Goal: Transaction & Acquisition: Book appointment/travel/reservation

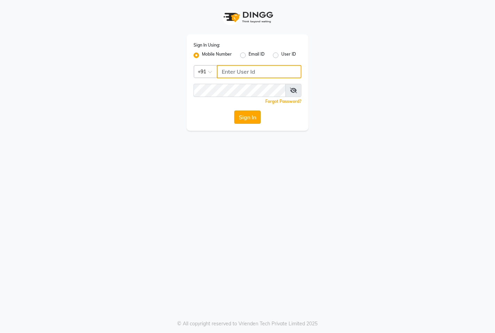
type input "7389901811"
click at [251, 118] on button "Sign In" at bounding box center [247, 117] width 26 height 13
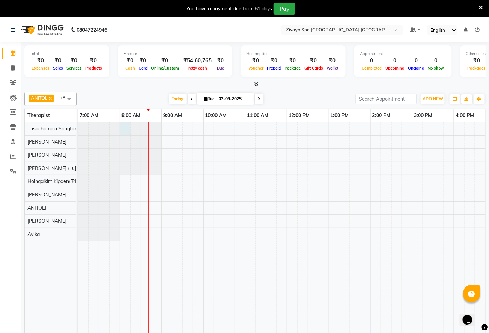
click at [125, 136] on div at bounding box center [120, 142] width 84 height 13
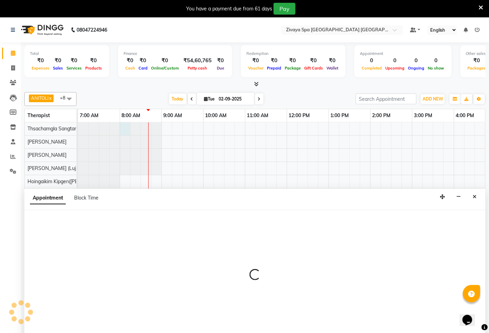
select select "49489"
select select "480"
select select "tentative"
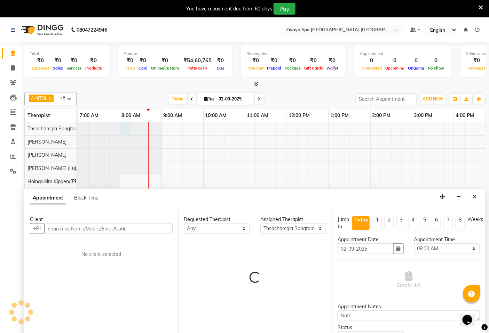
scroll to position [17, 0]
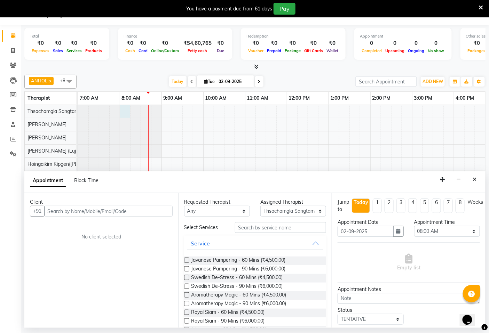
click at [122, 211] on input "text" at bounding box center [108, 211] width 128 height 11
type input "22286345100"
click at [161, 209] on span "Add Client" at bounding box center [157, 211] width 23 height 6
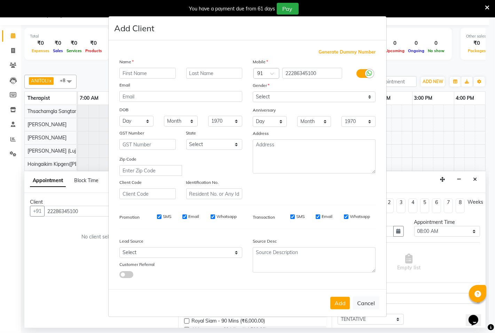
click at [335, 50] on span "Generate Dummy Number" at bounding box center [346, 52] width 57 height 7
type input "1284800000042"
checkbox input "false"
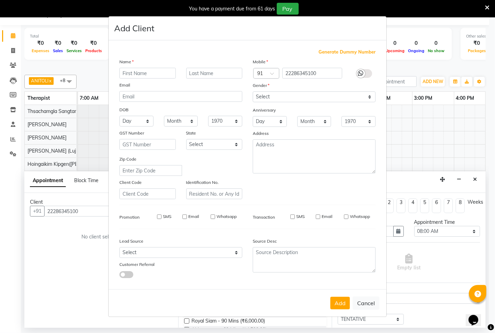
checkbox input "false"
click at [126, 75] on input "text" at bounding box center [147, 73] width 56 height 11
click at [192, 74] on input "text" at bounding box center [214, 73] width 56 height 11
click at [133, 72] on input "FEIN" at bounding box center [147, 73] width 56 height 11
type input "Fein"
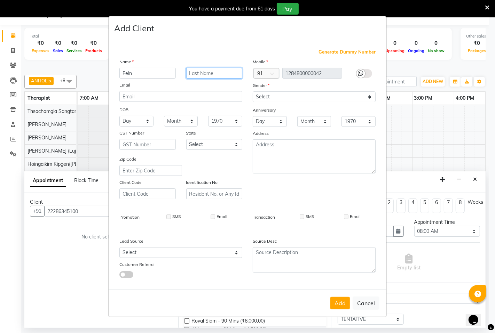
click at [200, 76] on input "text" at bounding box center [214, 73] width 56 height 11
type input "F"
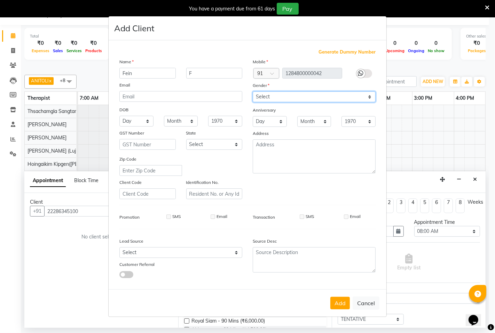
click at [371, 97] on select "Select [DEMOGRAPHIC_DATA] [DEMOGRAPHIC_DATA] Other Prefer Not To Say" at bounding box center [314, 97] width 123 height 11
select select "[DEMOGRAPHIC_DATA]"
click at [253, 92] on select "Select [DEMOGRAPHIC_DATA] [DEMOGRAPHIC_DATA] Other Prefer Not To Say" at bounding box center [314, 97] width 123 height 11
click at [333, 51] on span "Generate Dummy Number" at bounding box center [346, 52] width 57 height 7
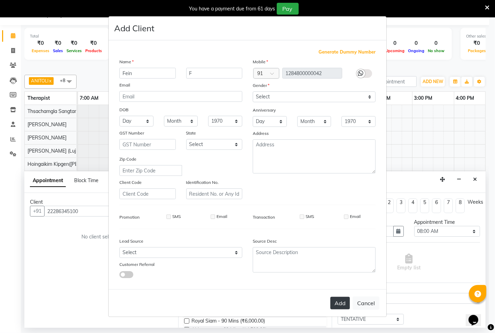
click at [343, 305] on button "Add" at bounding box center [339, 303] width 19 height 13
type input "1284800000042"
select select
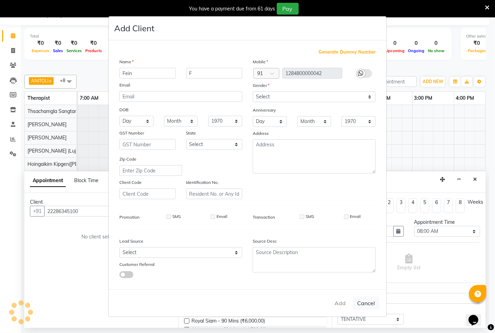
select select
checkbox input "false"
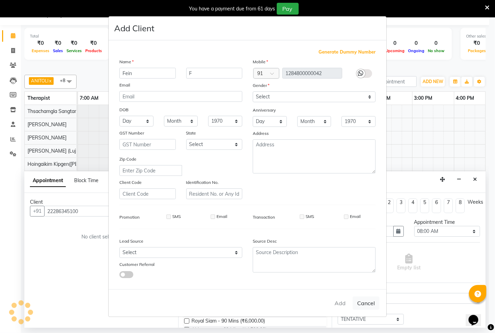
checkbox input "false"
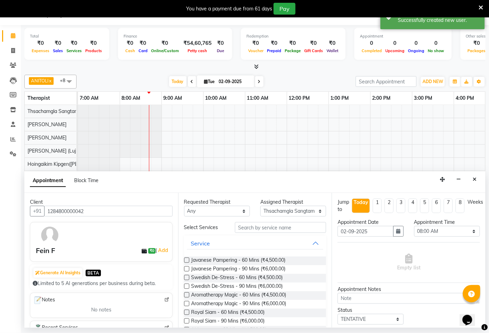
click at [185, 277] on label at bounding box center [186, 277] width 5 height 5
click at [185, 277] on input "checkbox" at bounding box center [186, 278] width 5 height 5
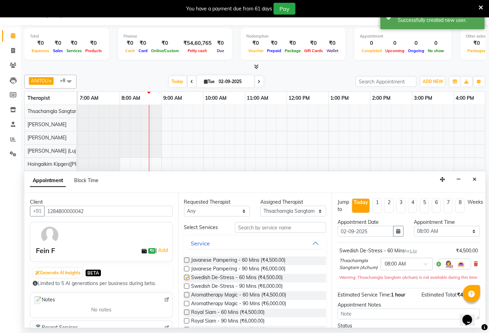
checkbox input "false"
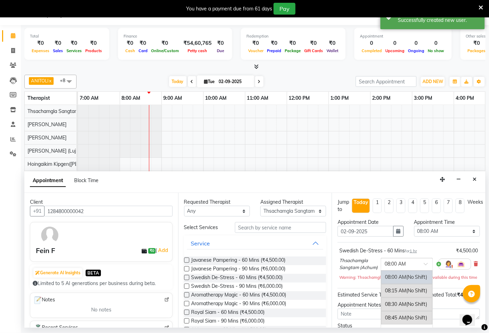
click at [424, 267] on span at bounding box center [428, 266] width 9 height 7
click at [407, 307] on span "(No Shift)" at bounding box center [416, 304] width 21 height 6
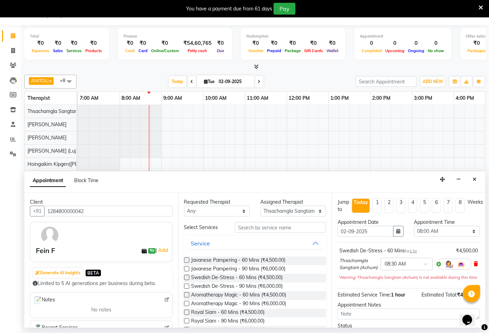
click at [474, 266] on icon at bounding box center [476, 264] width 4 height 5
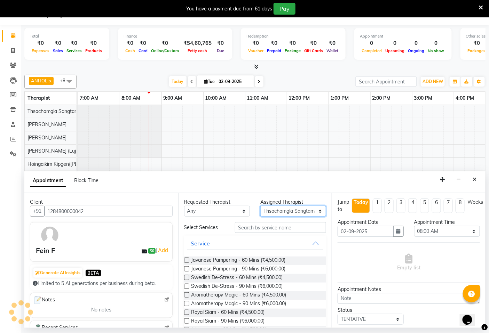
click at [314, 211] on select "Select Abin [PERSON_NAME]([PERSON_NAME]) [PERSON_NAME] ([PERSON_NAME]) [PERSON_…" at bounding box center [293, 211] width 66 height 11
select select "49490"
click at [260, 206] on select "Select Abin [PERSON_NAME]([PERSON_NAME]) [PERSON_NAME] ([PERSON_NAME]) [PERSON_…" at bounding box center [293, 211] width 66 height 11
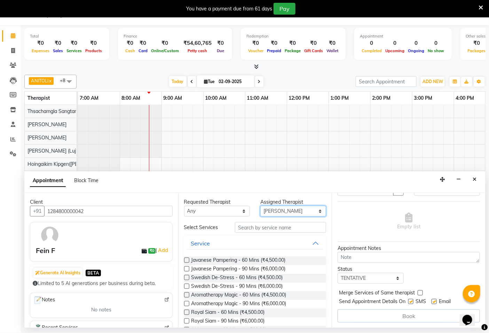
scroll to position [2, 0]
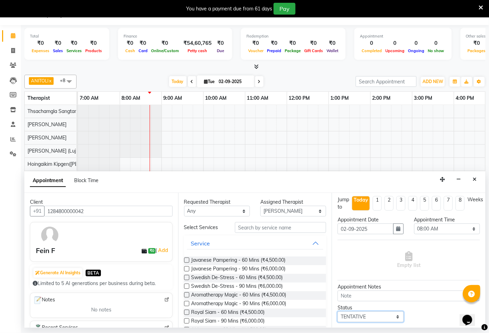
click at [395, 317] on select "Select TENTATIVE CONFIRM CHECK-IN UPCOMING" at bounding box center [371, 317] width 66 height 11
select select "confirm booking"
click at [338, 312] on select "Select TENTATIVE CONFIRM CHECK-IN UPCOMING" at bounding box center [371, 317] width 66 height 11
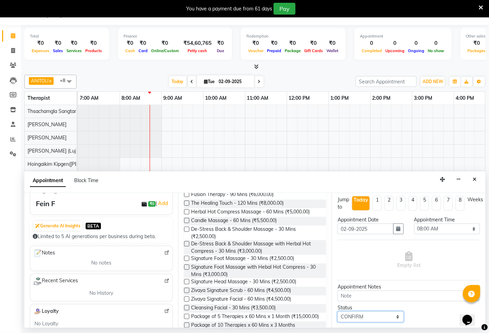
scroll to position [41, 0]
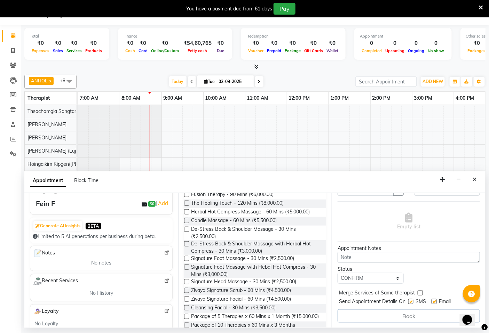
click at [396, 314] on div "Book" at bounding box center [409, 316] width 142 height 13
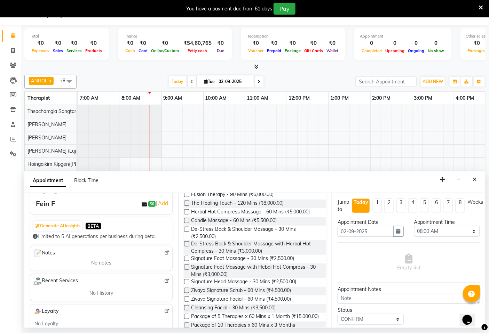
scroll to position [39, 0]
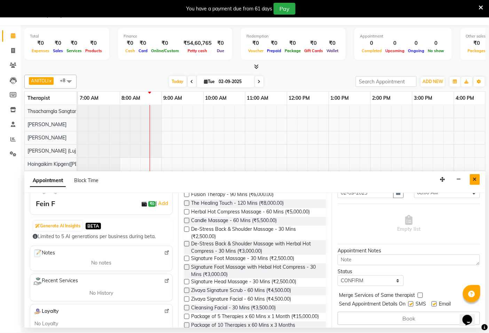
click at [474, 182] on icon "Close" at bounding box center [475, 179] width 4 height 5
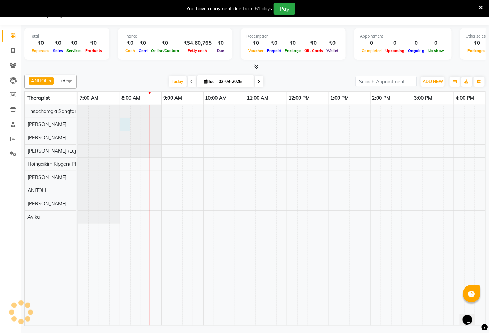
click at [78, 119] on div at bounding box center [78, 124] width 0 height 13
select select "49490"
select select "480"
select select "tentative"
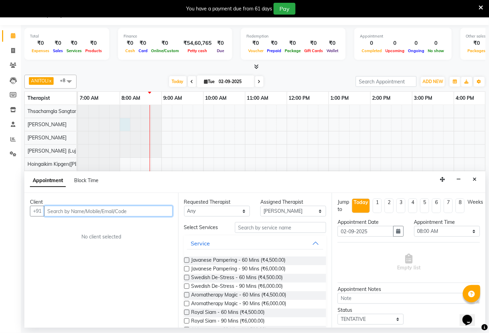
click at [61, 211] on input "text" at bounding box center [108, 211] width 128 height 11
type input "22286345100"
click at [159, 214] on span "Add Client" at bounding box center [157, 211] width 23 height 6
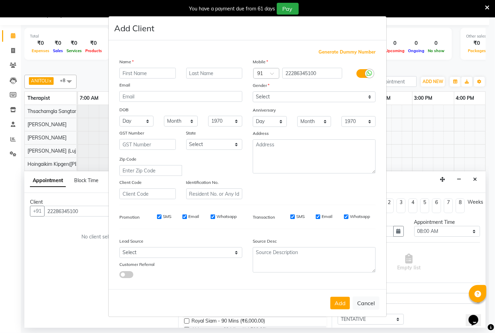
click at [126, 71] on input "text" at bounding box center [147, 73] width 56 height 11
type input "Fein"
click at [199, 73] on input "text" at bounding box center [214, 73] width 56 height 11
type input "F"
click at [370, 96] on select "Select [DEMOGRAPHIC_DATA] [DEMOGRAPHIC_DATA] Other Prefer Not To Say" at bounding box center [314, 97] width 123 height 11
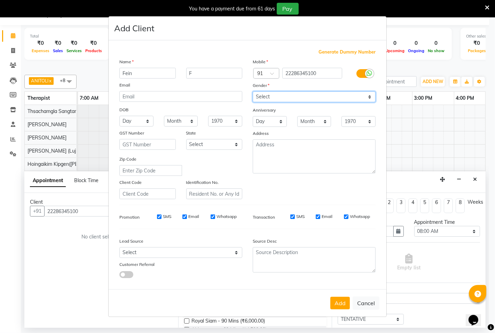
select select "[DEMOGRAPHIC_DATA]"
click at [253, 92] on select "Select [DEMOGRAPHIC_DATA] [DEMOGRAPHIC_DATA] Other Prefer Not To Say" at bounding box center [314, 97] width 123 height 11
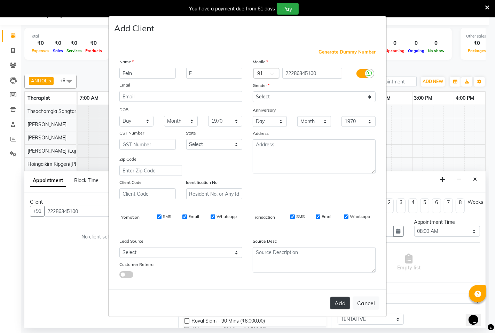
click at [342, 305] on button "Add" at bounding box center [339, 303] width 19 height 13
select select
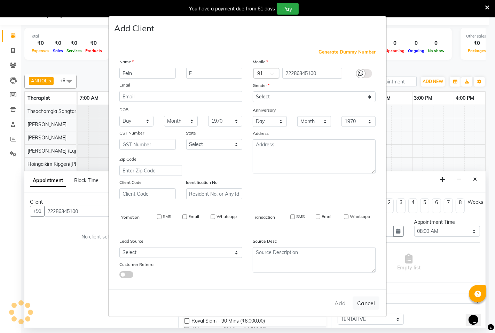
select select
checkbox input "false"
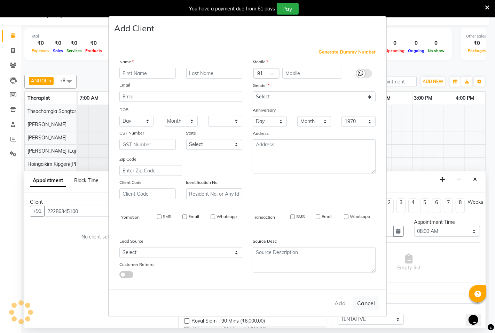
checkbox input "false"
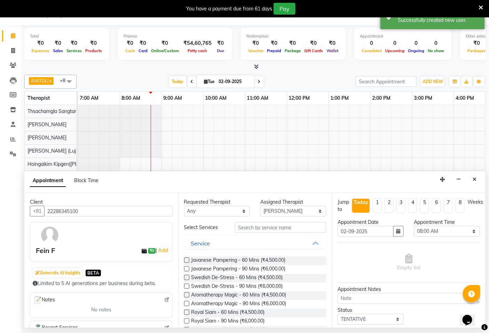
click at [186, 276] on label at bounding box center [186, 277] width 5 height 5
click at [186, 276] on input "checkbox" at bounding box center [186, 278] width 5 height 5
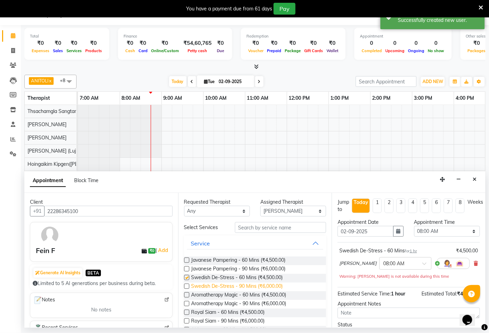
checkbox input "false"
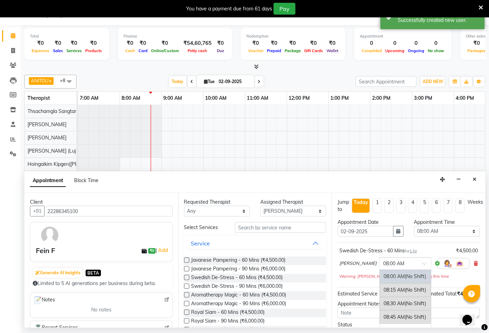
click at [422, 265] on span at bounding box center [426, 265] width 9 height 7
click at [405, 306] on span "(No Shift)" at bounding box center [415, 304] width 21 height 6
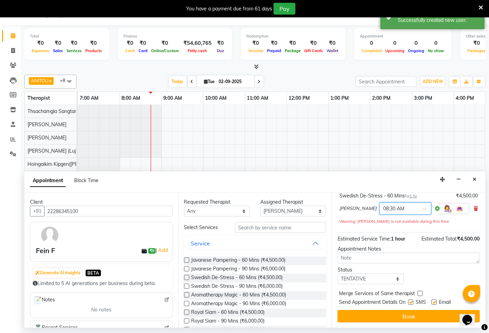
scroll to position [56, 0]
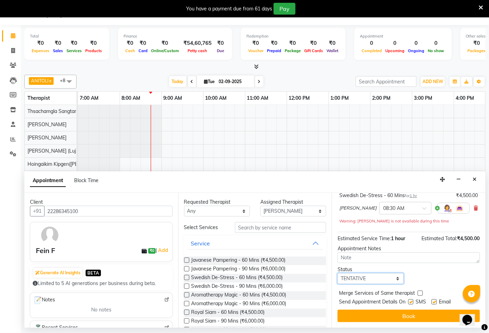
click at [394, 277] on select "Select TENTATIVE CONFIRM CHECK-IN UPCOMING" at bounding box center [371, 279] width 66 height 11
select select "confirm booking"
click at [338, 274] on select "Select TENTATIVE CONFIRM CHECK-IN UPCOMING" at bounding box center [371, 279] width 66 height 11
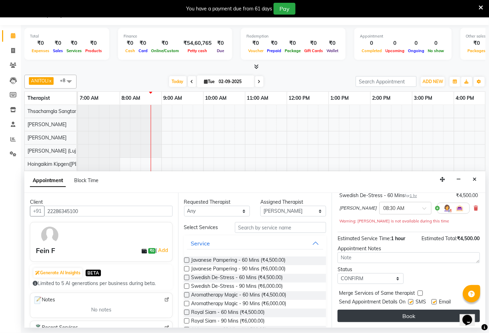
click at [398, 316] on button "Book" at bounding box center [409, 316] width 142 height 13
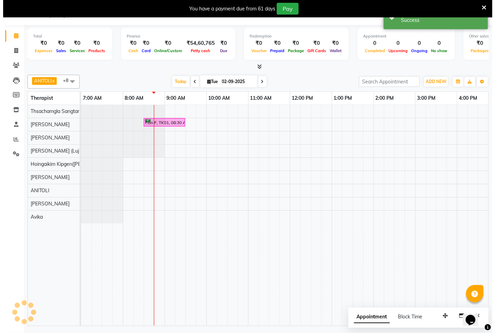
scroll to position [0, 0]
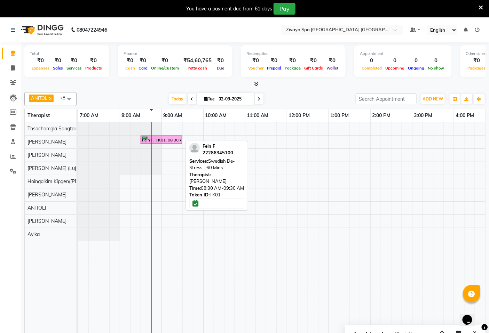
click at [165, 141] on div "Fein F, TK01, 08:30 AM-09:30 AM, Swedish De-Stress - 60 Mins" at bounding box center [161, 140] width 40 height 7
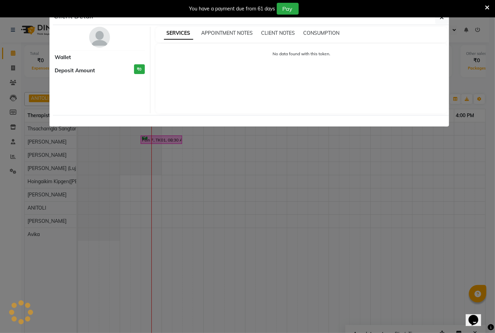
select select "6"
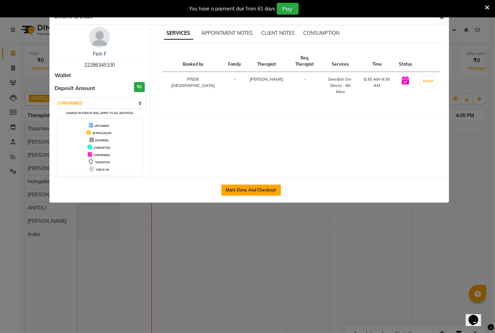
click at [235, 191] on button "Mark Done And Checkout" at bounding box center [251, 190] width 60 height 11
select select "6501"
select select "service"
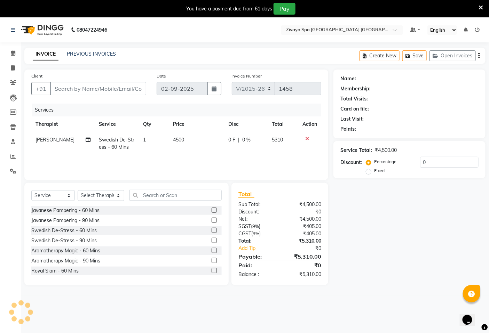
type input "22286345100"
select select "49490"
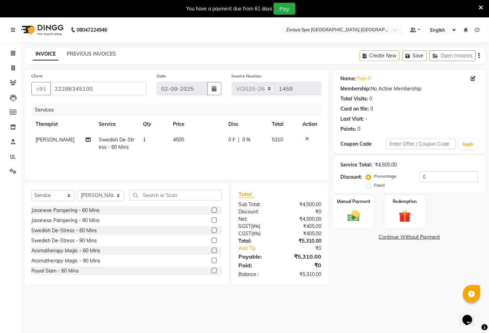
click at [374, 186] on label "Fixed" at bounding box center [379, 185] width 10 height 6
click at [370, 186] on input "Fixed" at bounding box center [369, 185] width 5 height 5
radio input "true"
click at [359, 215] on img at bounding box center [353, 216] width 21 height 15
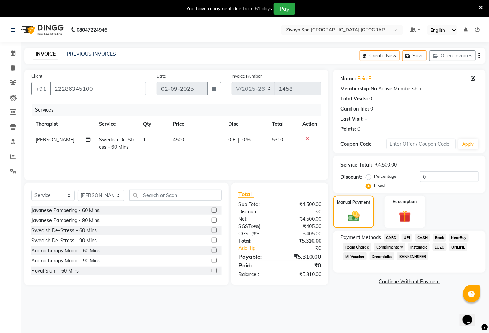
click at [426, 239] on span "CASH" at bounding box center [422, 238] width 15 height 8
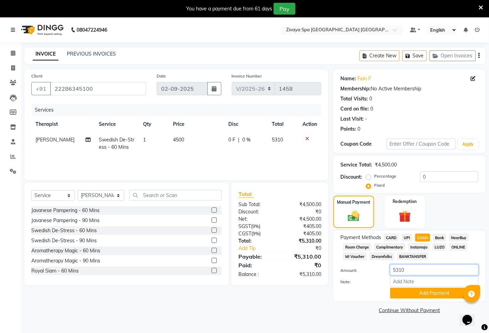
click at [410, 272] on input "5310" at bounding box center [434, 270] width 88 height 11
type input "5300"
click at [303, 275] on div "₹5,310.00" at bounding box center [303, 274] width 47 height 7
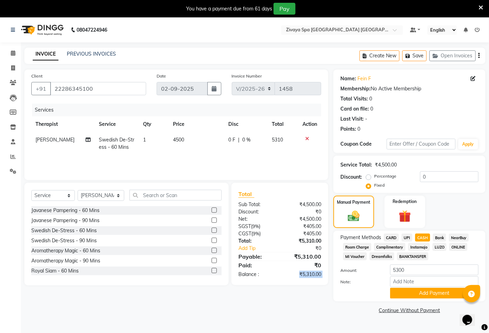
copy div "₹5,310.00"
click at [421, 178] on input "0" at bounding box center [449, 177] width 58 height 11
paste input "5310.00"
type input "5310.000"
click at [482, 6] on icon at bounding box center [481, 8] width 5 height 6
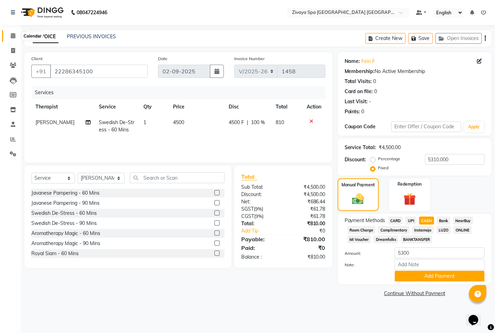
click at [13, 33] on icon at bounding box center [13, 35] width 5 height 5
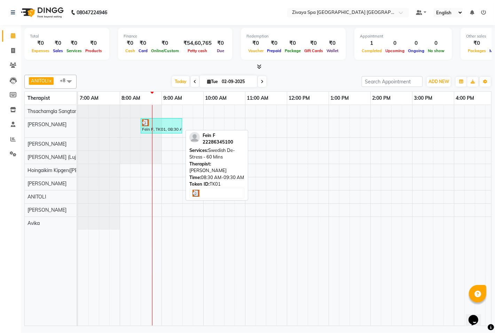
click at [155, 127] on div "Fein F, TK01, 08:30 AM-09:30 AM, Swedish De-Stress - 60 Mins" at bounding box center [161, 125] width 40 height 13
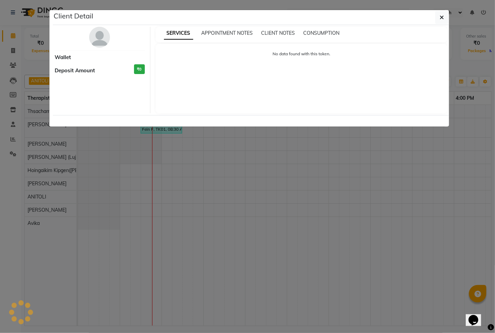
select select "3"
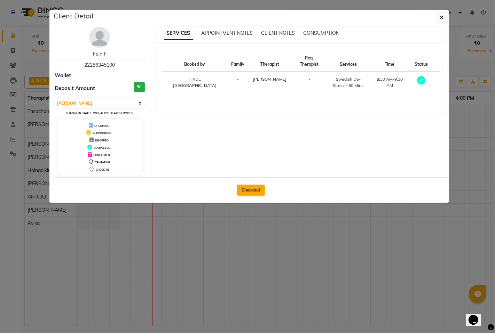
click at [250, 191] on button "Checkout" at bounding box center [251, 190] width 28 height 11
select select "6501"
select select "service"
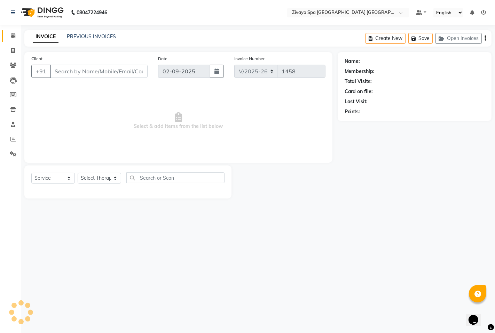
type input "22286345100"
select select "49490"
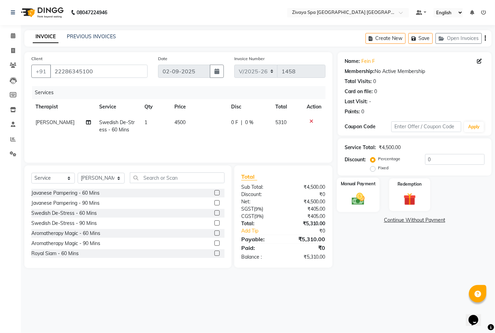
click at [358, 200] on img at bounding box center [357, 198] width 21 height 15
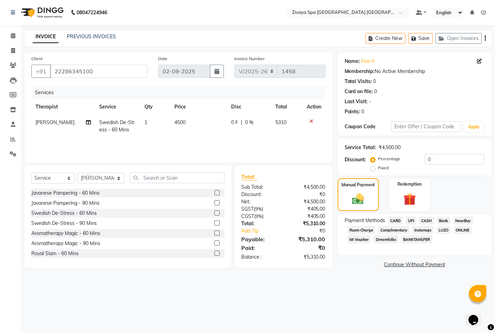
click at [423, 221] on span "CASH" at bounding box center [426, 221] width 15 height 8
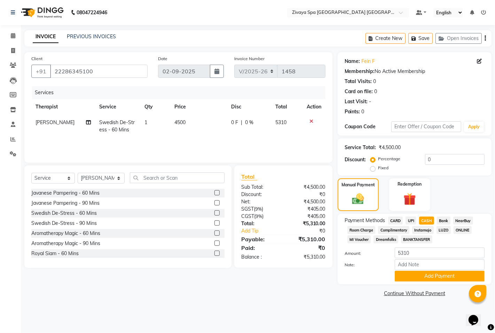
click at [378, 169] on label "Fixed" at bounding box center [383, 168] width 10 height 6
click at [372, 169] on input "Fixed" at bounding box center [374, 168] width 5 height 5
radio input "true"
click at [399, 253] on input "5310" at bounding box center [440, 253] width 90 height 11
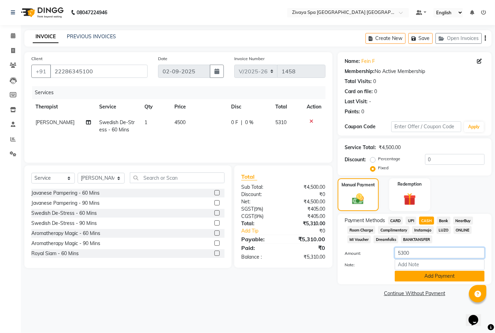
type input "5300"
click at [429, 282] on button "Add Payment" at bounding box center [440, 276] width 90 height 11
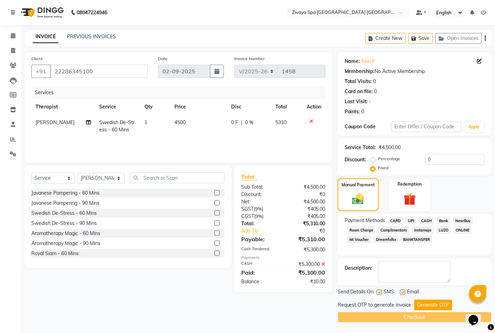
click at [308, 283] on div "₹10.00" at bounding box center [306, 281] width 47 height 7
copy div "₹10.00"
click at [426, 161] on input "0" at bounding box center [455, 159] width 60 height 11
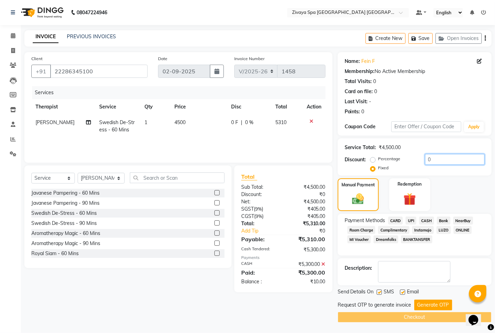
paste input "10.00"
type input "10.000"
click at [427, 305] on button "Generate OTP" at bounding box center [433, 305] width 38 height 11
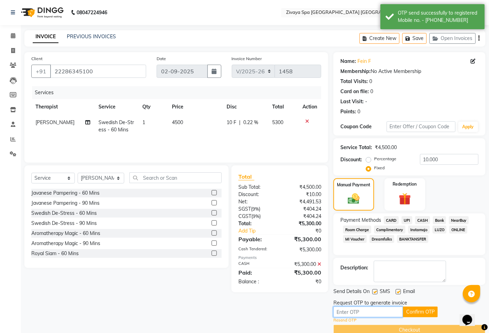
click at [374, 313] on input "text" at bounding box center [368, 312] width 70 height 11
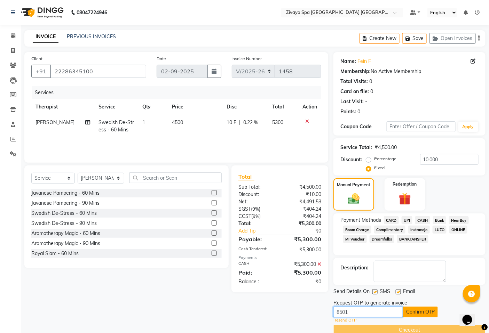
type input "8501"
click at [415, 314] on button "Confirm OTP" at bounding box center [420, 312] width 35 height 11
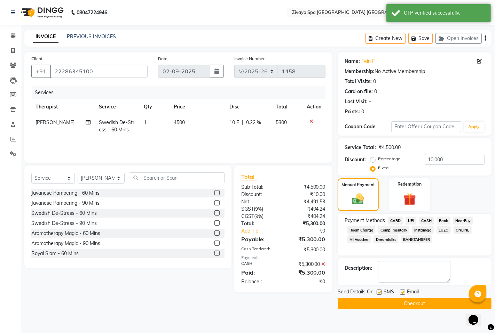
click at [415, 304] on button "Checkout" at bounding box center [415, 304] width 154 height 11
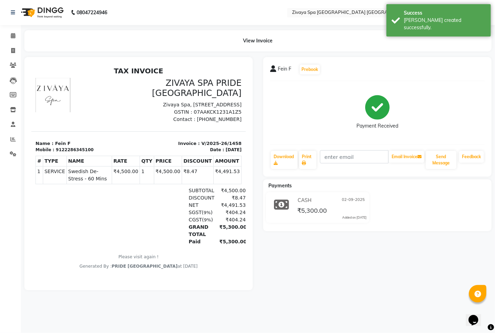
select select "6501"
select select "service"
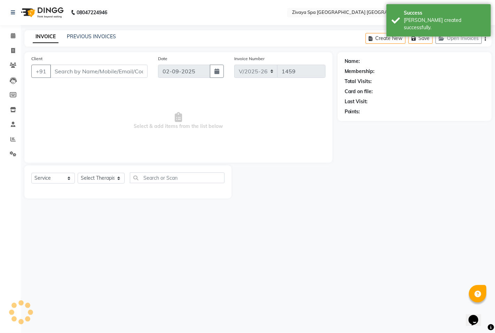
type input "22286345100"
select select "49490"
